Goal: Task Accomplishment & Management: Use online tool/utility

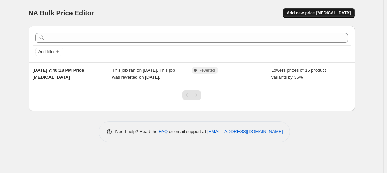
click at [324, 13] on span "Add new price [MEDICAL_DATA]" at bounding box center [318, 12] width 64 height 5
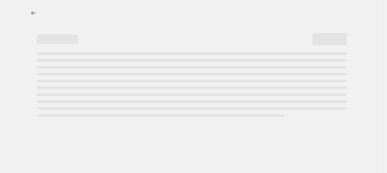
select select "percentage"
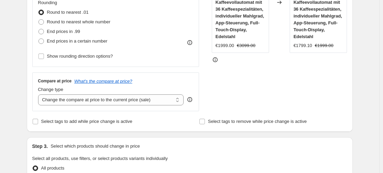
scroll to position [172, 0]
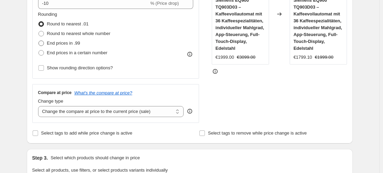
click at [42, 41] on span at bounding box center [40, 43] width 5 height 5
click at [39, 41] on input "End prices in .99" at bounding box center [38, 41] width 0 height 0
radio input "true"
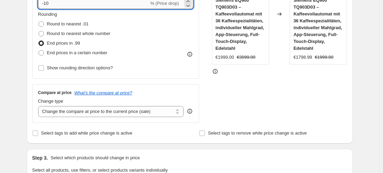
click at [62, 4] on input "-10" at bounding box center [93, 3] width 111 height 11
type input "-1"
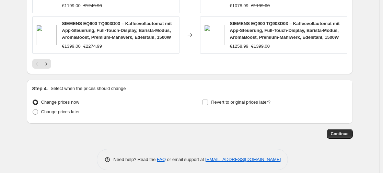
scroll to position [573, 0]
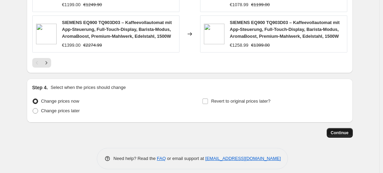
type input "-35"
click at [349, 130] on span "Continue" at bounding box center [340, 132] width 18 height 5
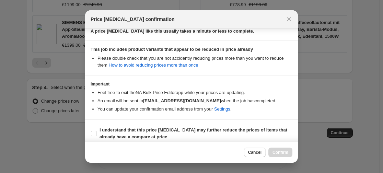
scroll to position [116, 0]
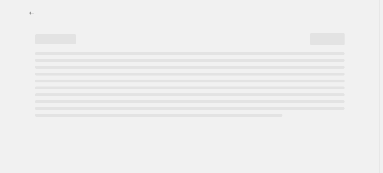
select select "percentage"
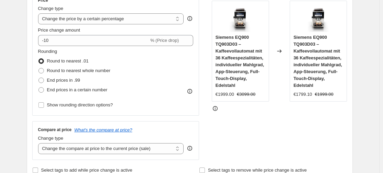
scroll to position [137, 0]
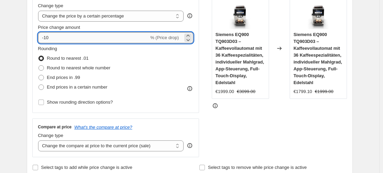
click at [95, 40] on input "-10" at bounding box center [93, 37] width 111 height 11
type input "-1"
type input "-35"
click at [41, 79] on span at bounding box center [40, 77] width 5 height 5
click at [39, 75] on input "End prices in .99" at bounding box center [38, 75] width 0 height 0
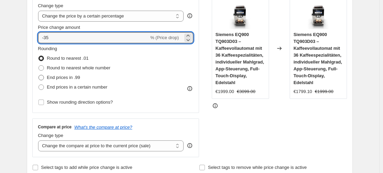
radio input "true"
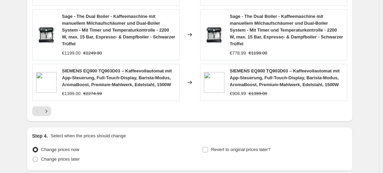
scroll to position [573, 0]
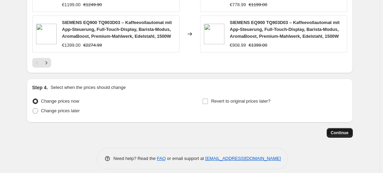
click at [342, 128] on button "Continue" at bounding box center [340, 133] width 26 height 10
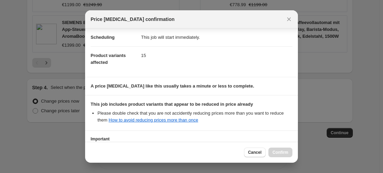
scroll to position [116, 0]
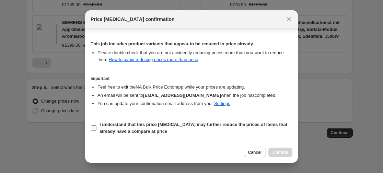
click at [95, 129] on input "I understand that this price [MEDICAL_DATA] may further reduce the prices of it…" at bounding box center [93, 127] width 5 height 5
checkbox input "true"
click at [262, 154] on span "Cancel" at bounding box center [254, 152] width 13 height 5
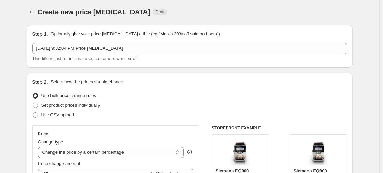
scroll to position [0, 0]
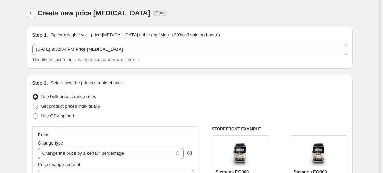
click at [34, 11] on icon "Price change jobs" at bounding box center [31, 13] width 7 height 7
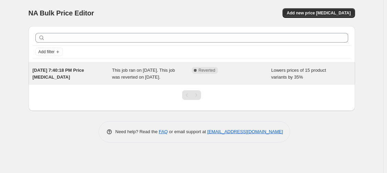
click at [293, 77] on span "Lowers prices of 15 product variants by 35%" at bounding box center [298, 74] width 55 height 12
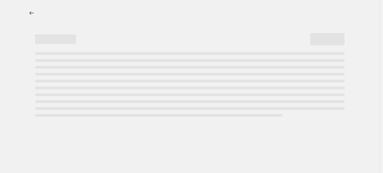
select select "percentage"
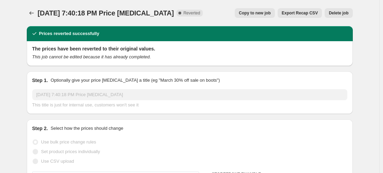
click at [336, 11] on span "Delete job" at bounding box center [339, 12] width 20 height 5
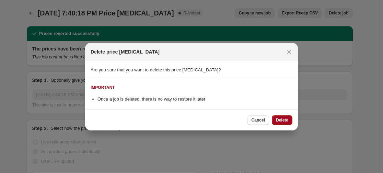
click at [285, 119] on span "Delete" at bounding box center [282, 119] width 12 height 5
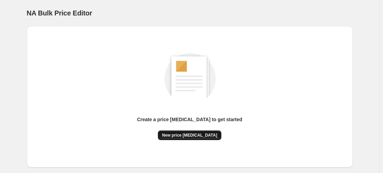
click at [207, 136] on span "New price change job" at bounding box center [189, 135] width 55 height 5
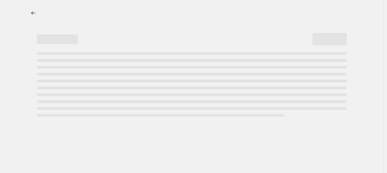
select select "percentage"
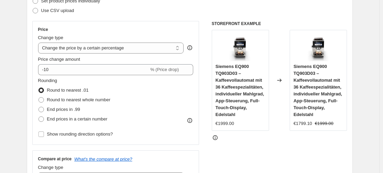
scroll to position [103, 0]
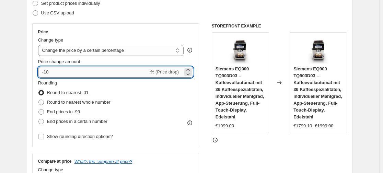
click at [135, 74] on input "-10" at bounding box center [93, 72] width 111 height 11
type input "-1"
type input "-35"
click at [43, 112] on span at bounding box center [40, 111] width 5 height 5
click at [39, 110] on input "End prices in .99" at bounding box center [38, 109] width 0 height 0
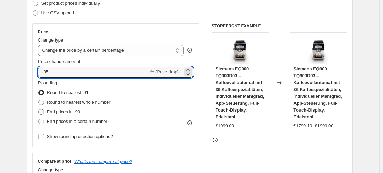
radio input "true"
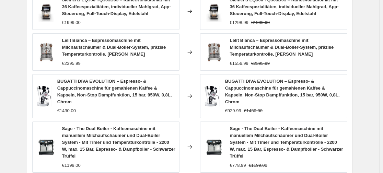
scroll to position [573, 0]
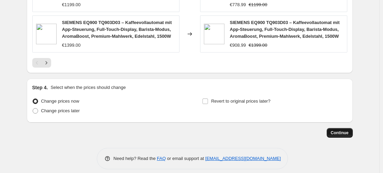
click at [346, 130] on span "Continue" at bounding box center [340, 132] width 18 height 5
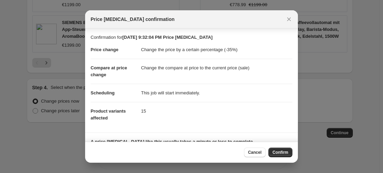
scroll to position [53, 0]
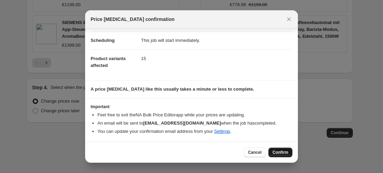
click at [275, 150] on span "Confirm" at bounding box center [281, 152] width 16 height 5
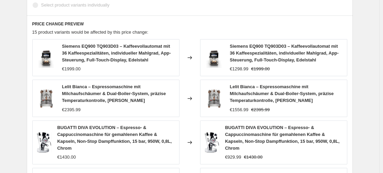
scroll to position [282, 0]
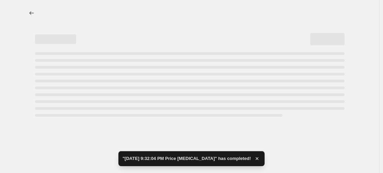
select select "percentage"
